Goal: Navigation & Orientation: Find specific page/section

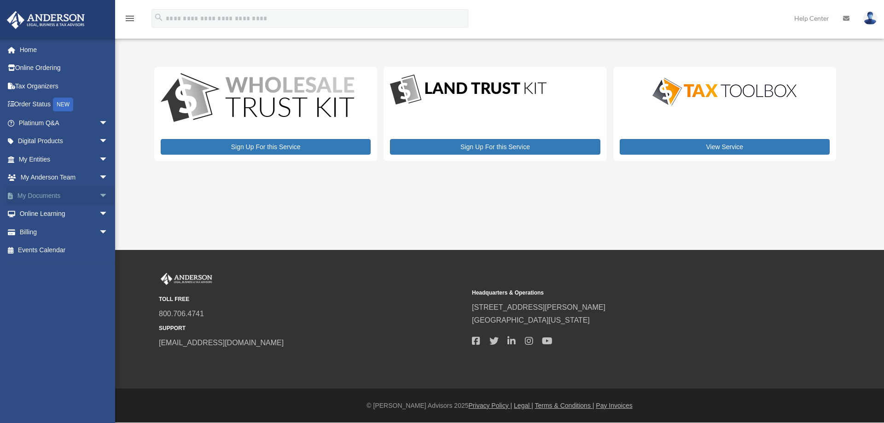
click at [99, 195] on span "arrow_drop_down" at bounding box center [108, 195] width 18 height 19
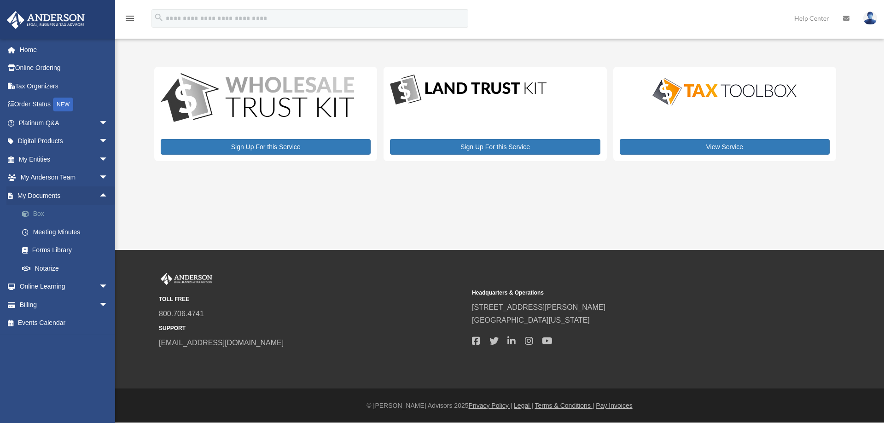
click at [39, 213] on link "Box" at bounding box center [67, 214] width 109 height 18
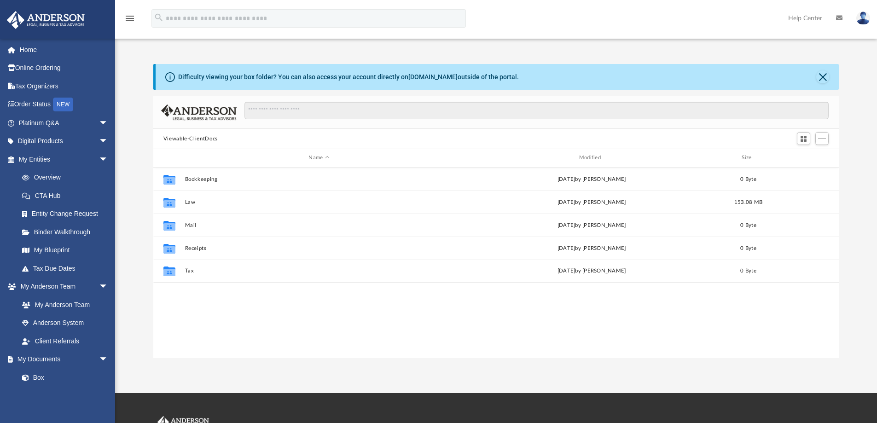
scroll to position [203, 679]
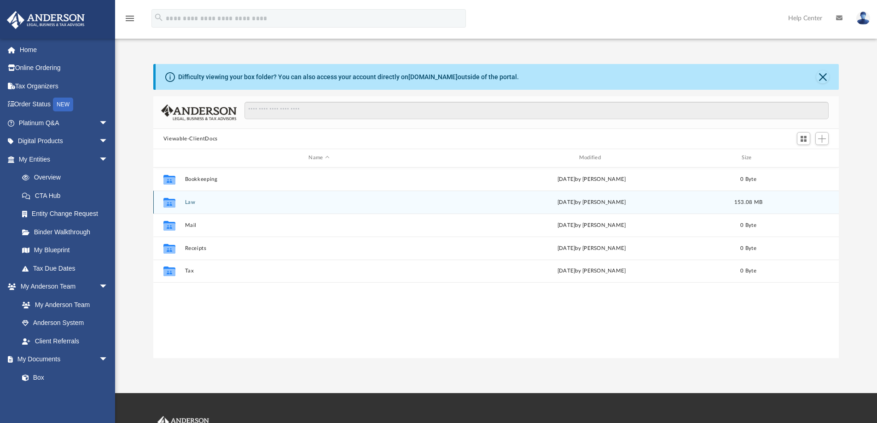
click at [189, 202] on button "Law" at bounding box center [319, 202] width 268 height 6
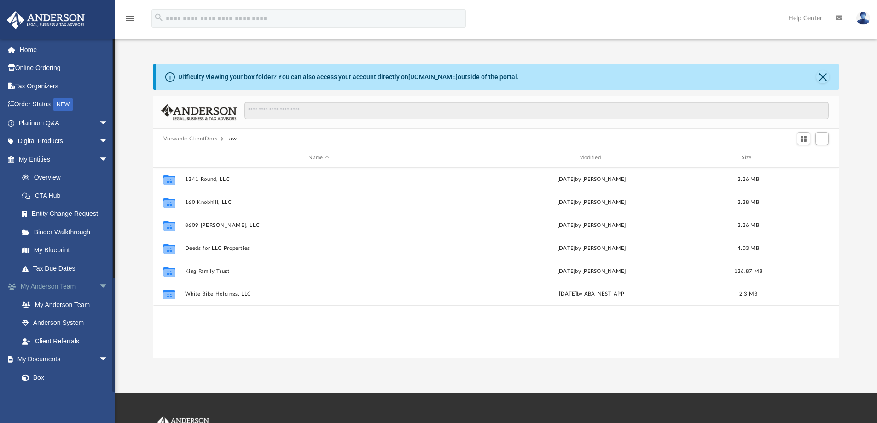
click at [99, 284] on span "arrow_drop_down" at bounding box center [108, 287] width 18 height 19
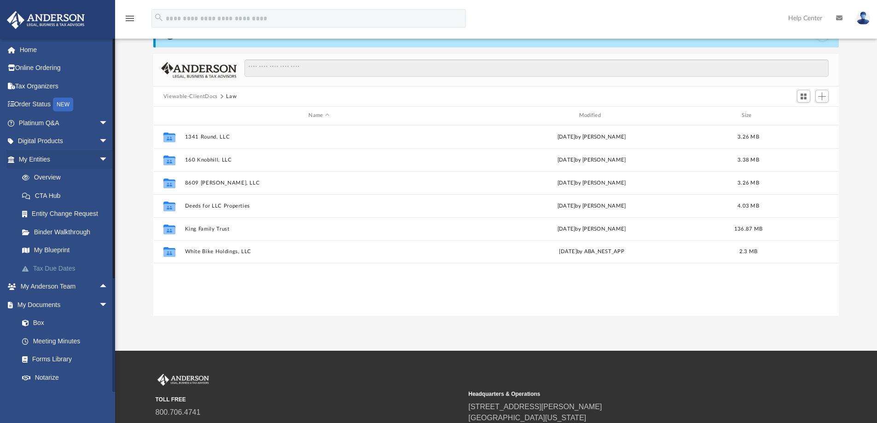
scroll to position [0, 0]
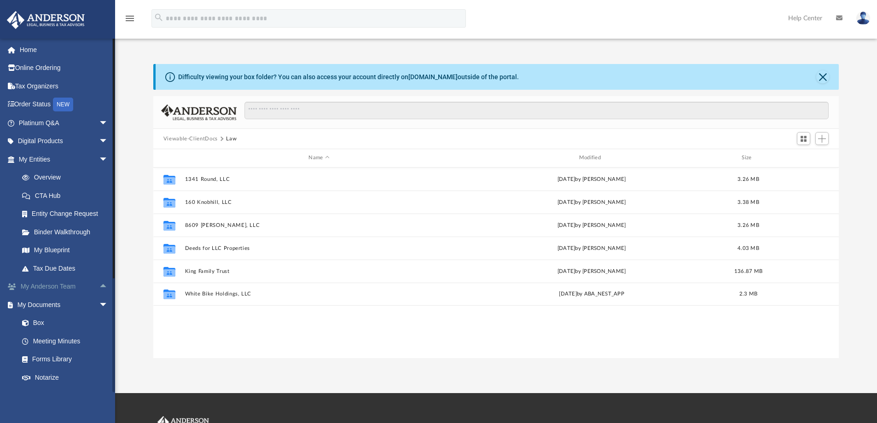
click at [99, 284] on span "arrow_drop_up" at bounding box center [108, 287] width 18 height 19
click at [75, 303] on link "My Anderson Team" at bounding box center [67, 305] width 109 height 18
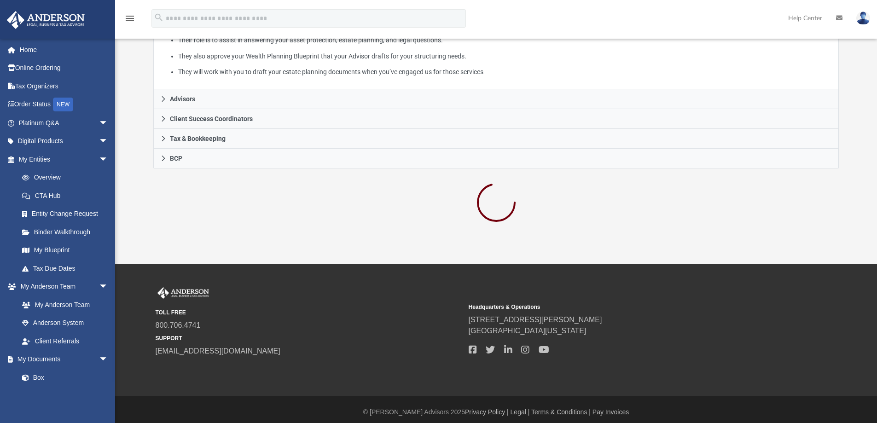
scroll to position [208, 0]
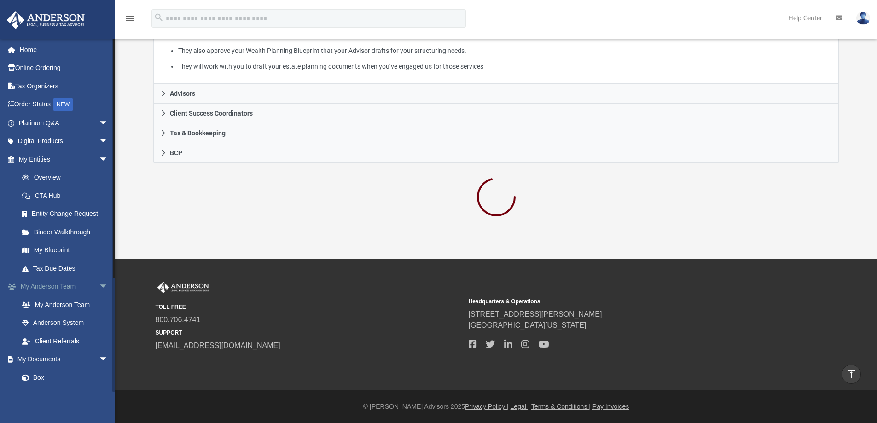
click at [99, 284] on span "arrow_drop_down" at bounding box center [108, 287] width 18 height 19
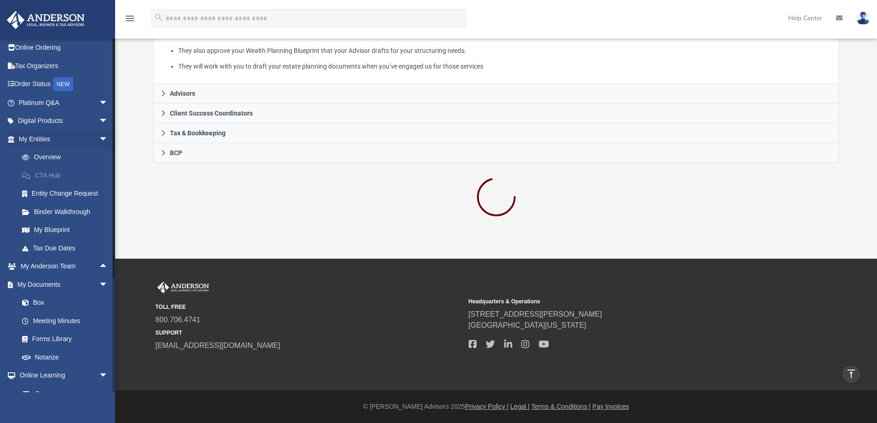
scroll to position [0, 0]
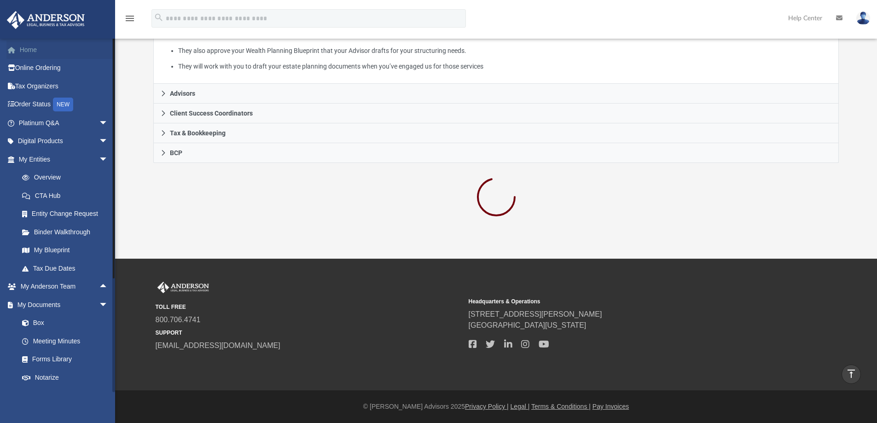
click at [34, 51] on link "Home" at bounding box center [64, 50] width 116 height 18
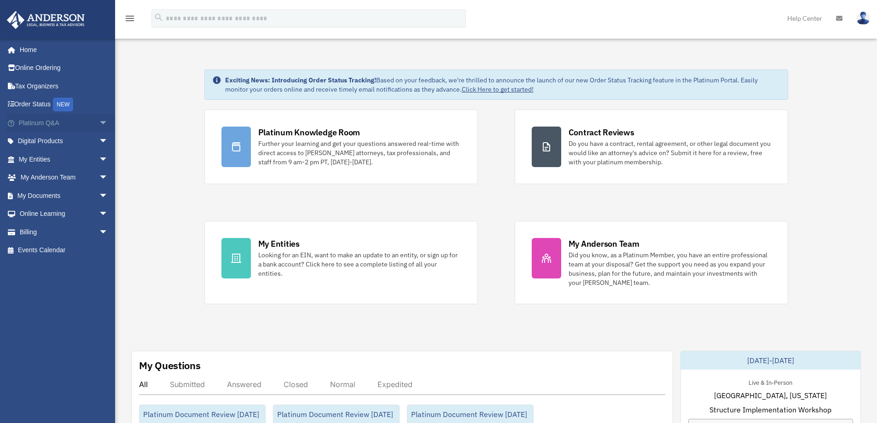
click at [99, 121] on span "arrow_drop_down" at bounding box center [108, 123] width 18 height 19
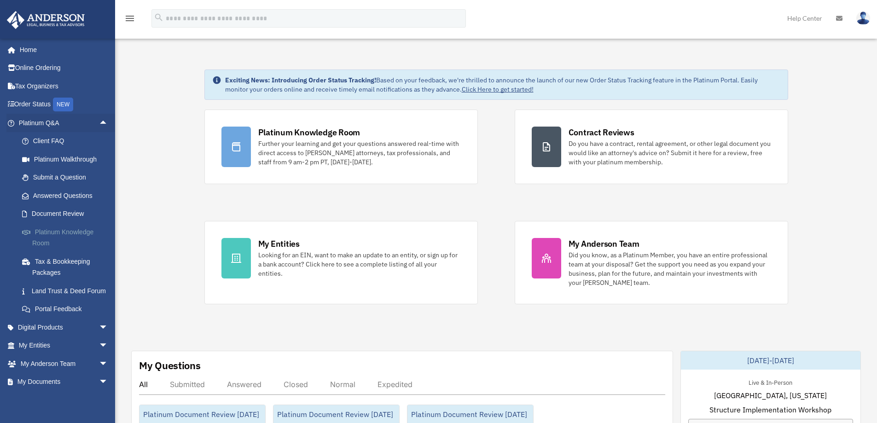
click at [59, 235] on link "Platinum Knowledge Room" at bounding box center [67, 237] width 109 height 29
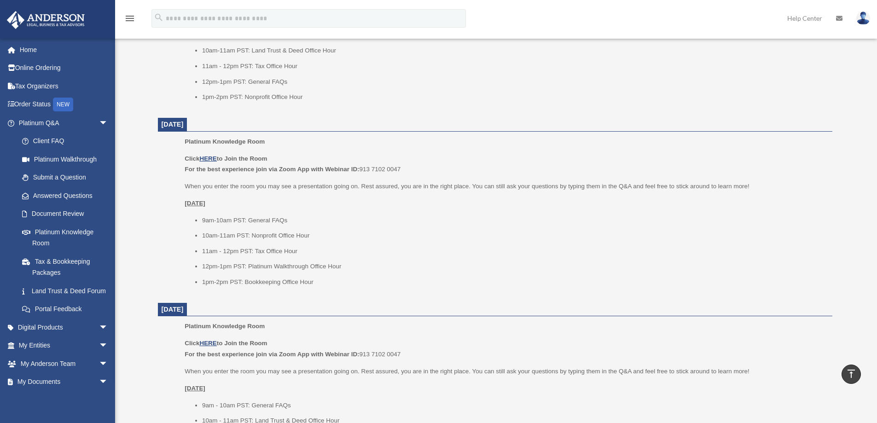
scroll to position [507, 0]
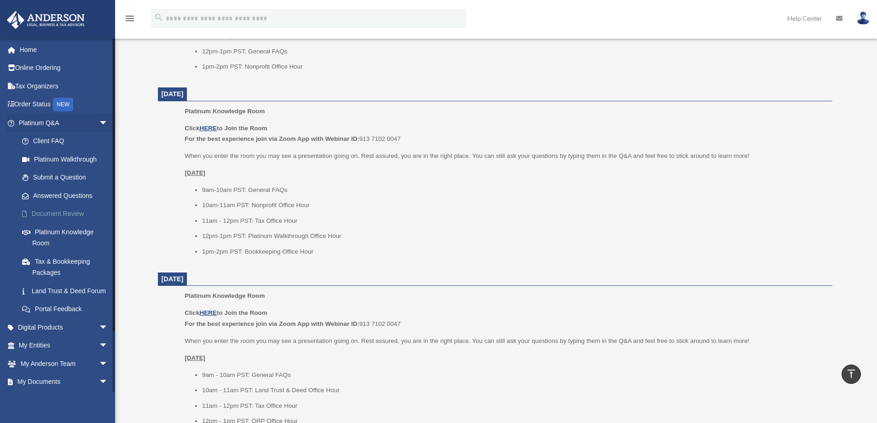
click at [72, 214] on link "Document Review" at bounding box center [67, 214] width 109 height 18
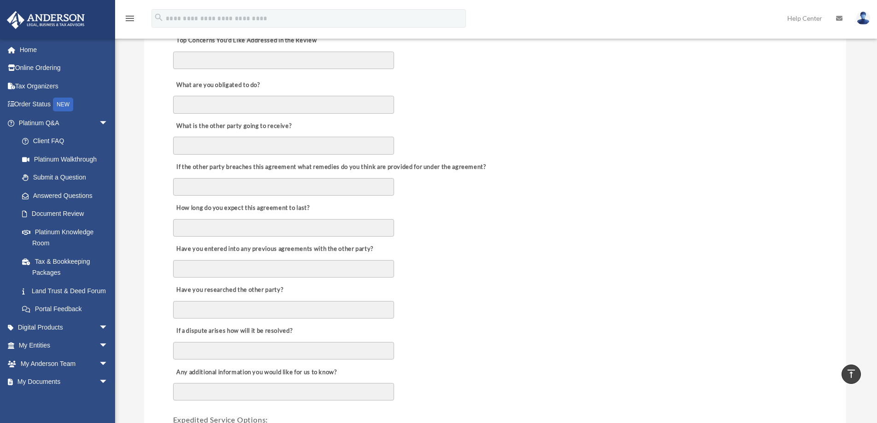
scroll to position [46, 0]
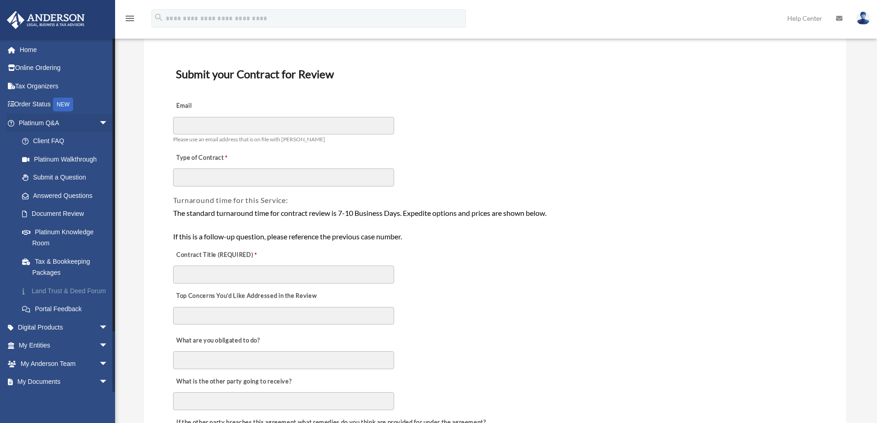
click at [48, 297] on link "Land Trust & Deed Forum" at bounding box center [67, 291] width 109 height 18
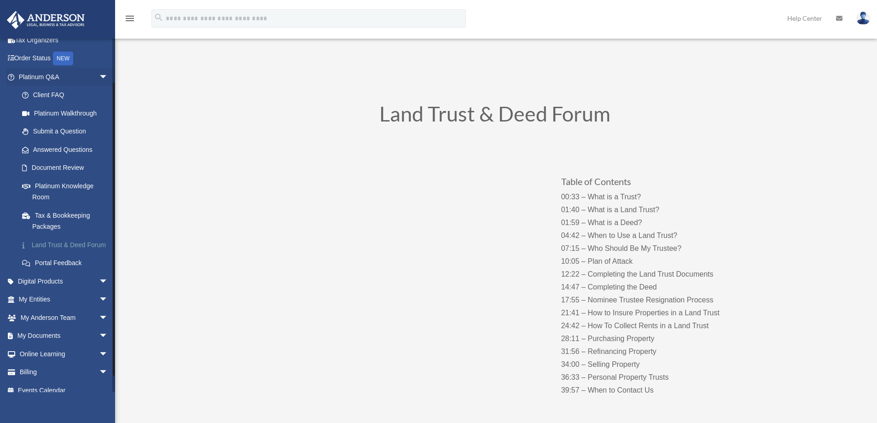
scroll to position [67, 0]
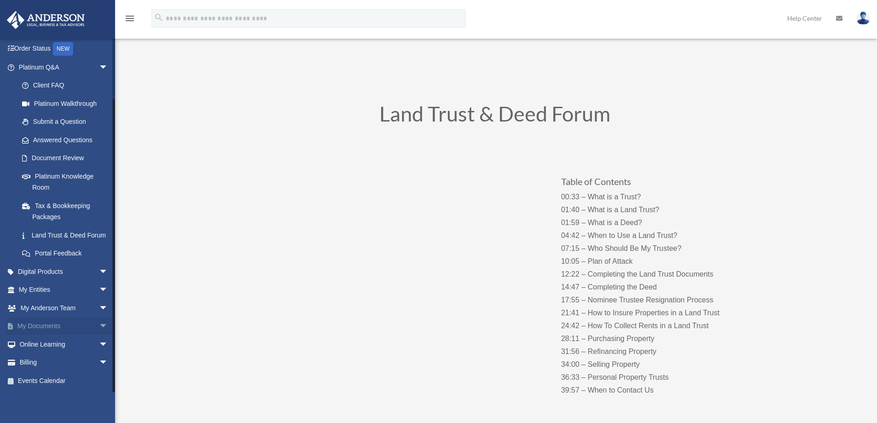
click at [99, 322] on span "arrow_drop_down" at bounding box center [108, 326] width 18 height 19
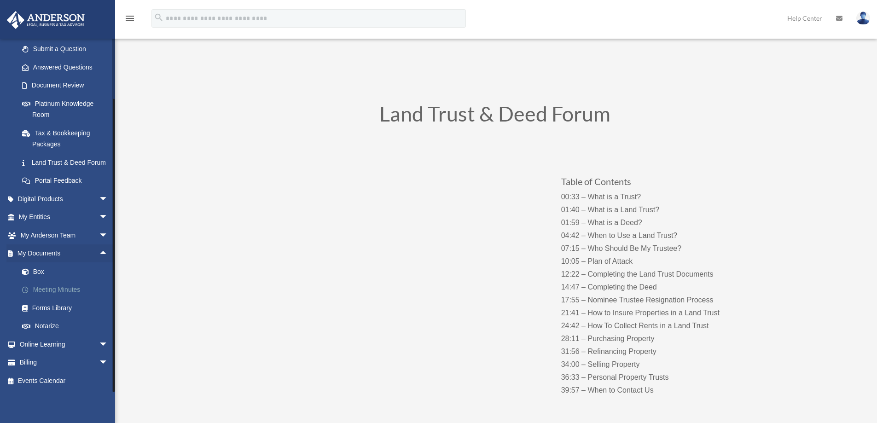
scroll to position [140, 0]
click at [44, 306] on link "Forms Library" at bounding box center [67, 308] width 109 height 18
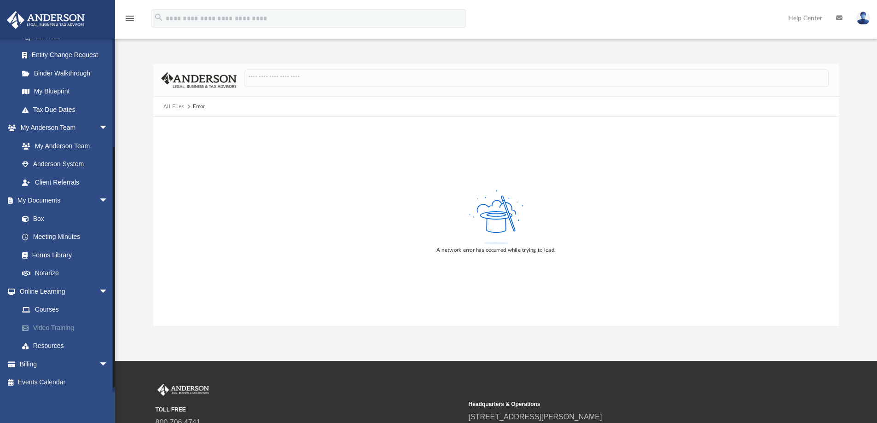
scroll to position [160, 0]
click at [43, 251] on link "Forms Library" at bounding box center [67, 254] width 109 height 18
click at [65, 250] on link "Forms Library" at bounding box center [67, 254] width 109 height 18
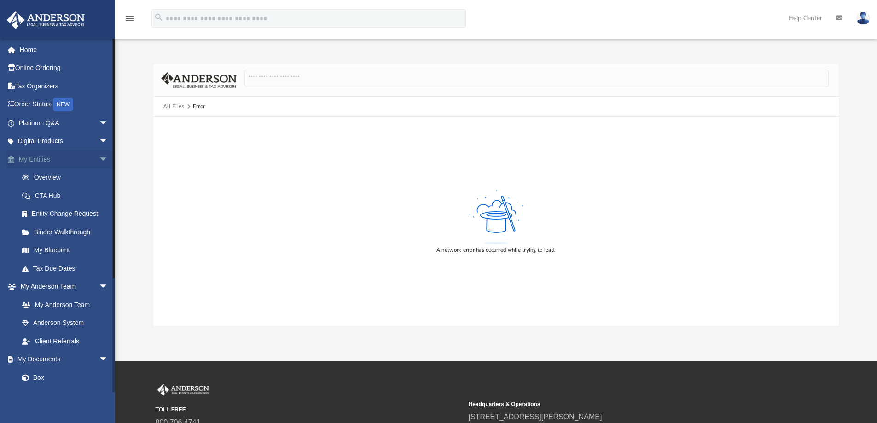
click at [99, 155] on span "arrow_drop_down" at bounding box center [108, 159] width 18 height 19
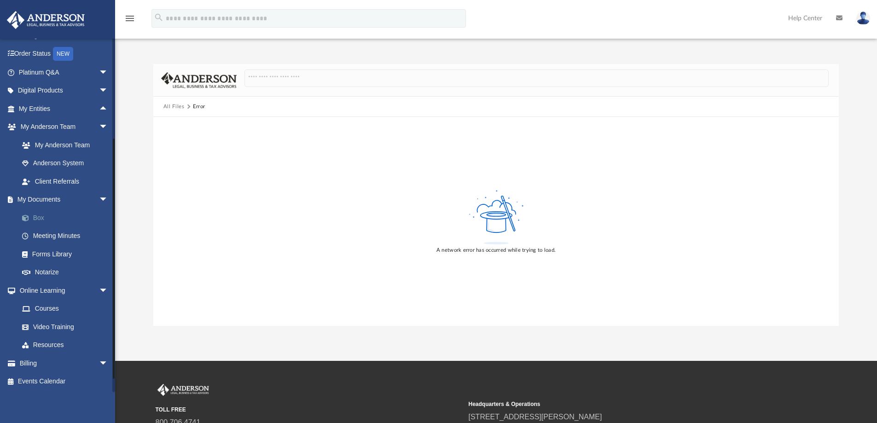
scroll to position [51, 0]
click at [99, 196] on span "arrow_drop_down" at bounding box center [108, 199] width 18 height 19
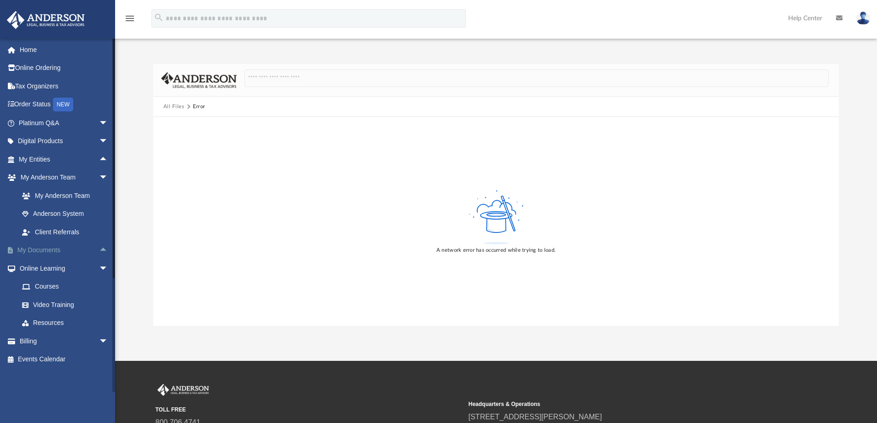
scroll to position [0, 0]
click at [99, 247] on span "arrow_drop_up" at bounding box center [108, 250] width 18 height 19
click at [40, 265] on link "Box" at bounding box center [67, 268] width 109 height 18
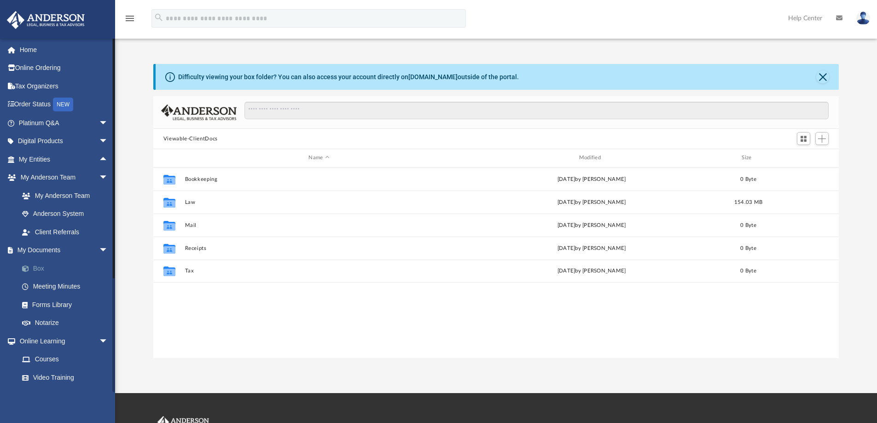
scroll to position [203, 679]
click at [58, 301] on link "Forms Library" at bounding box center [67, 305] width 109 height 18
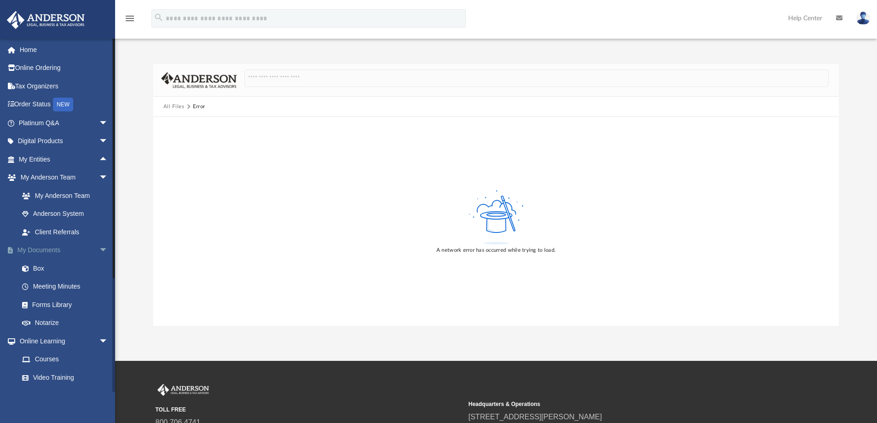
click at [99, 246] on span "arrow_drop_down" at bounding box center [108, 250] width 18 height 19
click at [99, 138] on span "arrow_drop_down" at bounding box center [108, 141] width 18 height 19
click at [57, 156] on div "Tax Toolbox" at bounding box center [71, 160] width 78 height 12
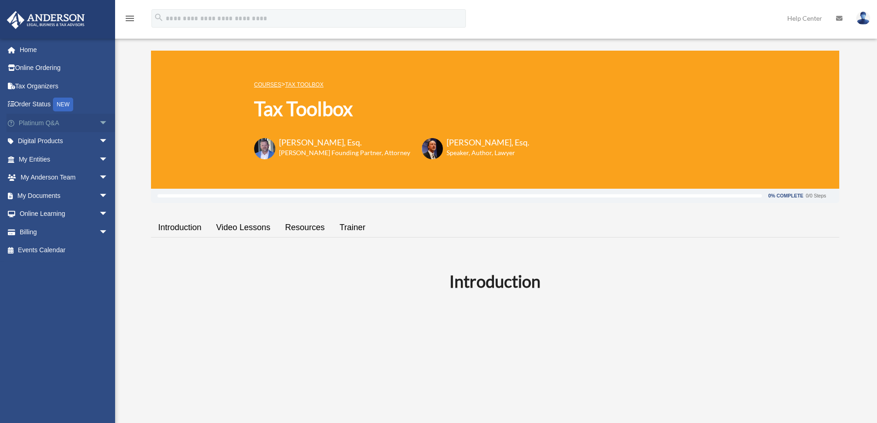
click at [99, 119] on span "arrow_drop_down" at bounding box center [108, 123] width 18 height 19
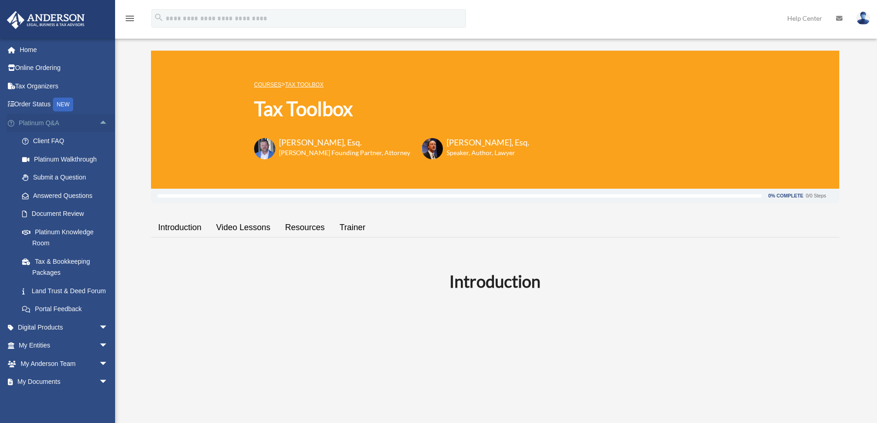
click at [99, 120] on span "arrow_drop_up" at bounding box center [108, 123] width 18 height 19
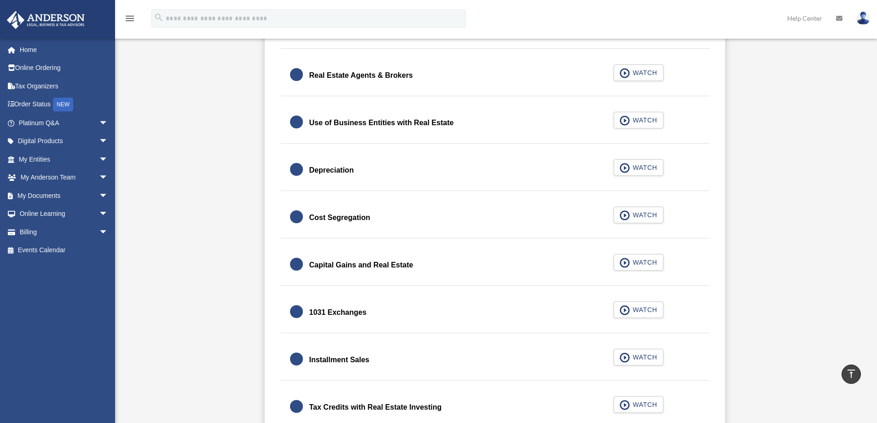
scroll to position [875, 0]
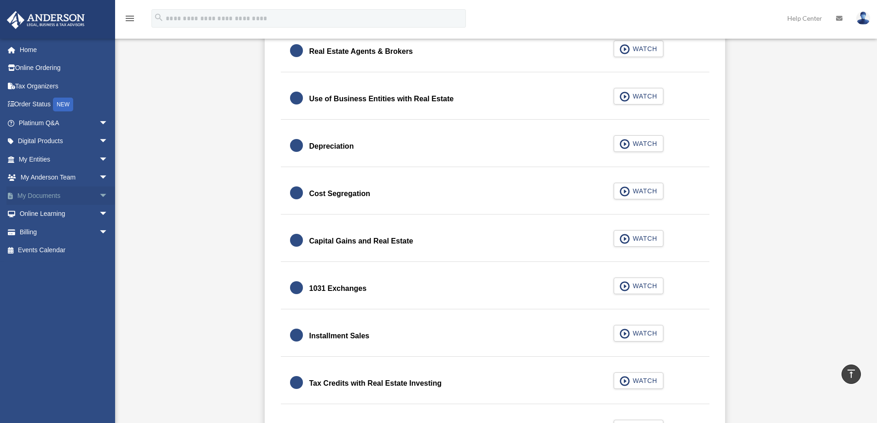
click at [99, 194] on span "arrow_drop_down" at bounding box center [108, 195] width 18 height 19
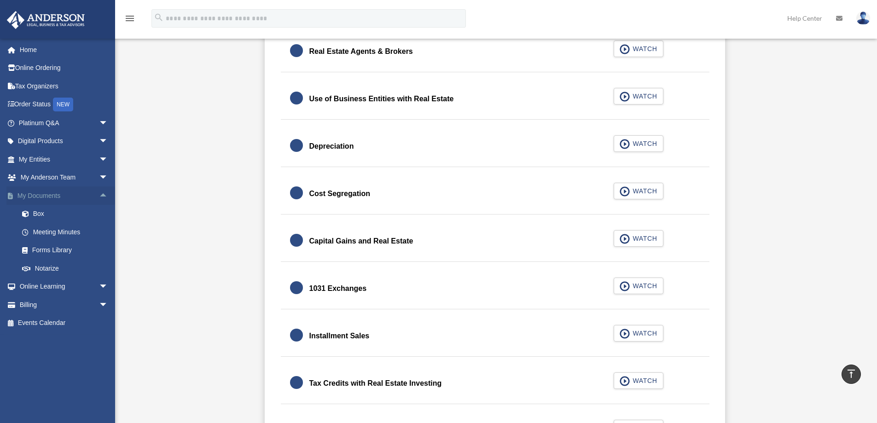
click at [99, 193] on span "arrow_drop_up" at bounding box center [108, 195] width 18 height 19
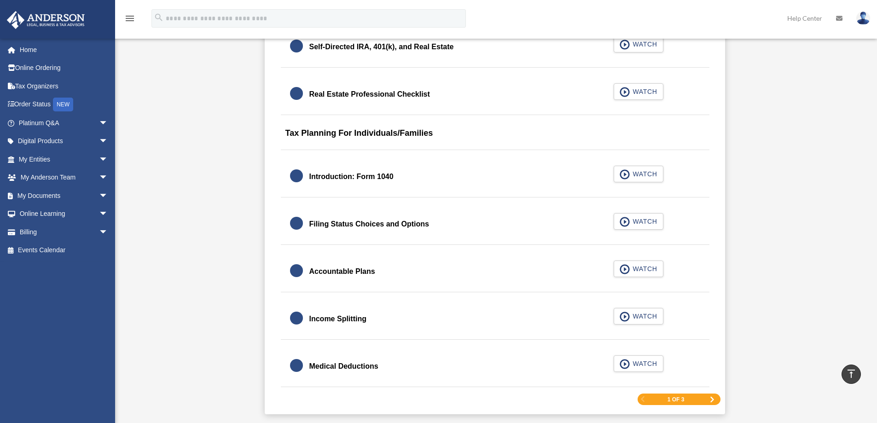
scroll to position [1289, 0]
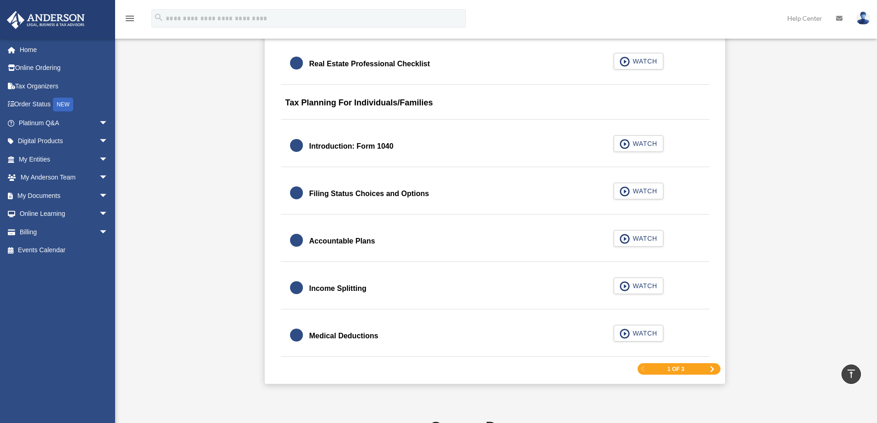
click at [864, 19] on img at bounding box center [863, 18] width 14 height 13
click at [779, 134] on div "0% Complete 0/0 Steps Introduction Video Lessons Resources Trainer Introduction…" at bounding box center [495, 18] width 688 height 2236
